Goal: Check status: Check status

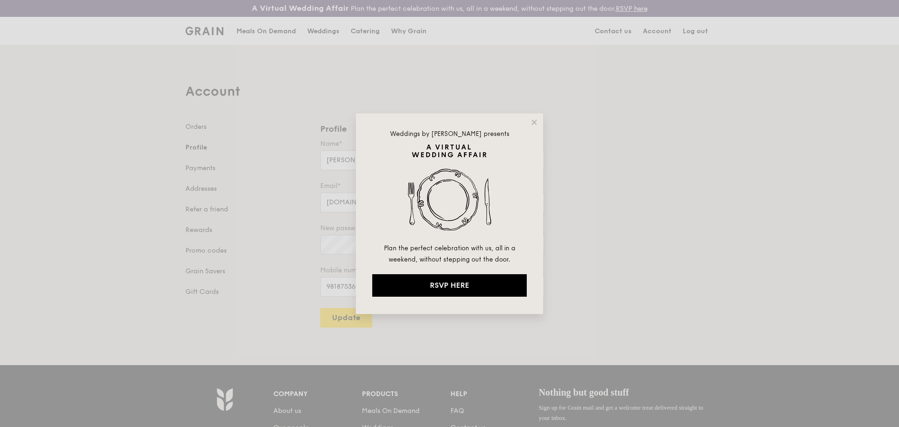
click at [201, 119] on div "Weddings by [PERSON_NAME] presents Plan the perfect celebration with us, all in…" at bounding box center [449, 213] width 899 height 427
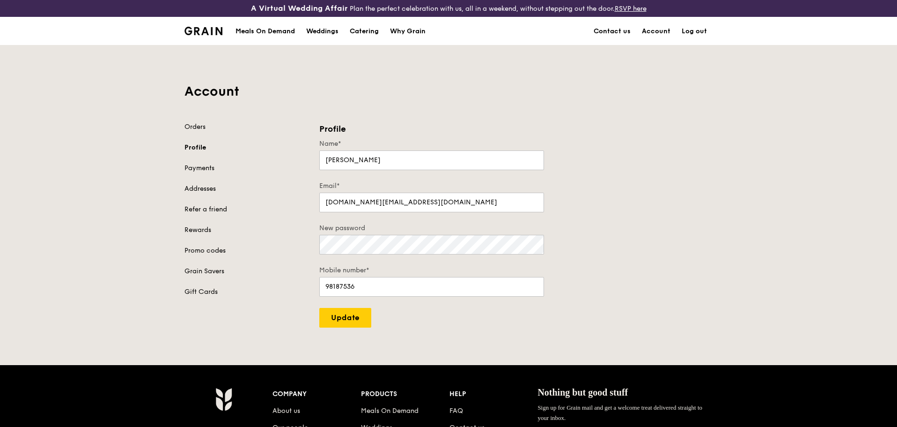
click at [201, 121] on div "Account Orders Profile Payments Addresses Refer a friend Rewards Promo codes Gr…" at bounding box center [449, 186] width 540 height 282
click at [200, 126] on link "Orders" at bounding box center [247, 126] width 124 height 9
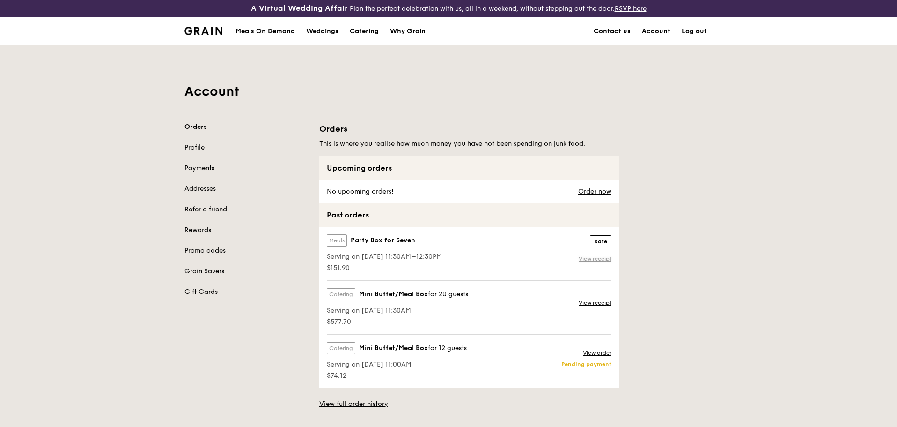
click at [586, 260] on link "View receipt" at bounding box center [595, 258] width 33 height 7
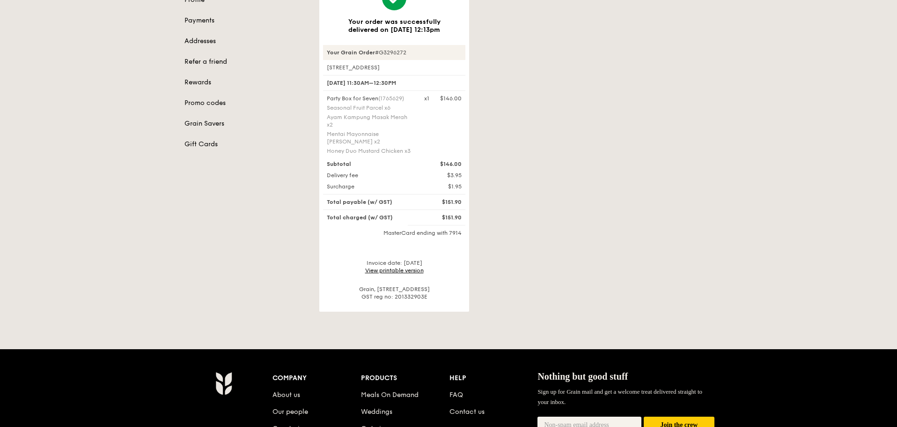
scroll to position [94, 0]
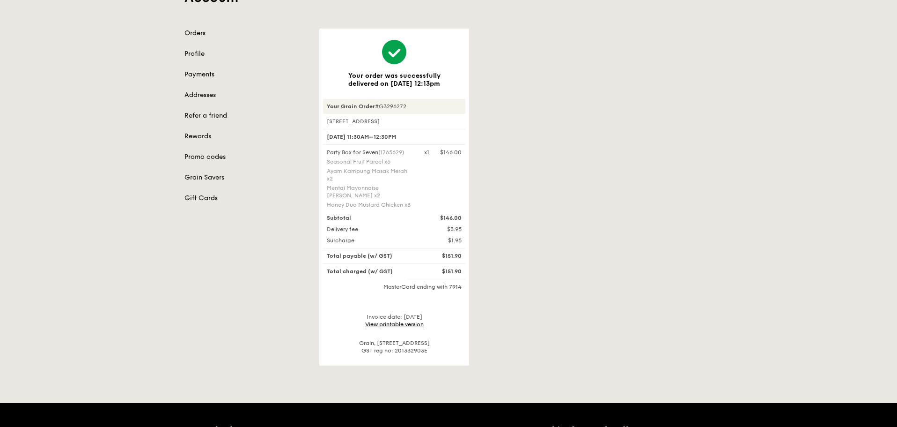
click at [414, 323] on link "View printable version" at bounding box center [394, 324] width 59 height 7
